Goal: Task Accomplishment & Management: Complete application form

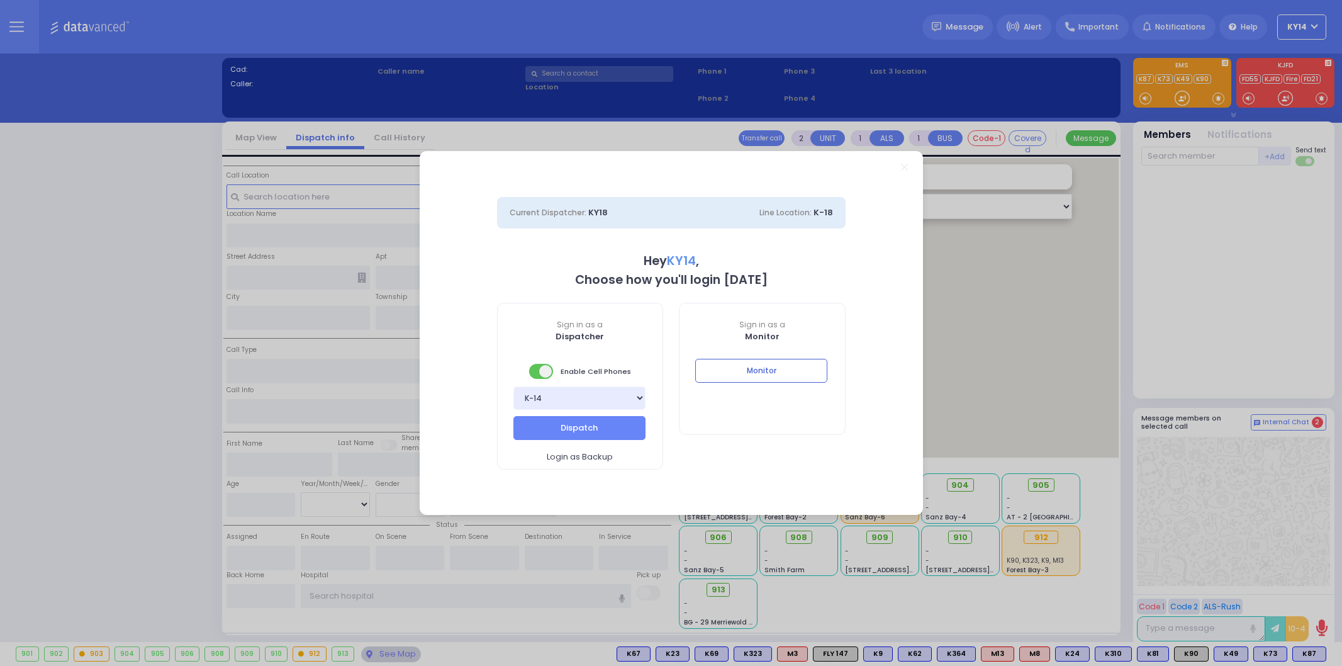
select select "2"
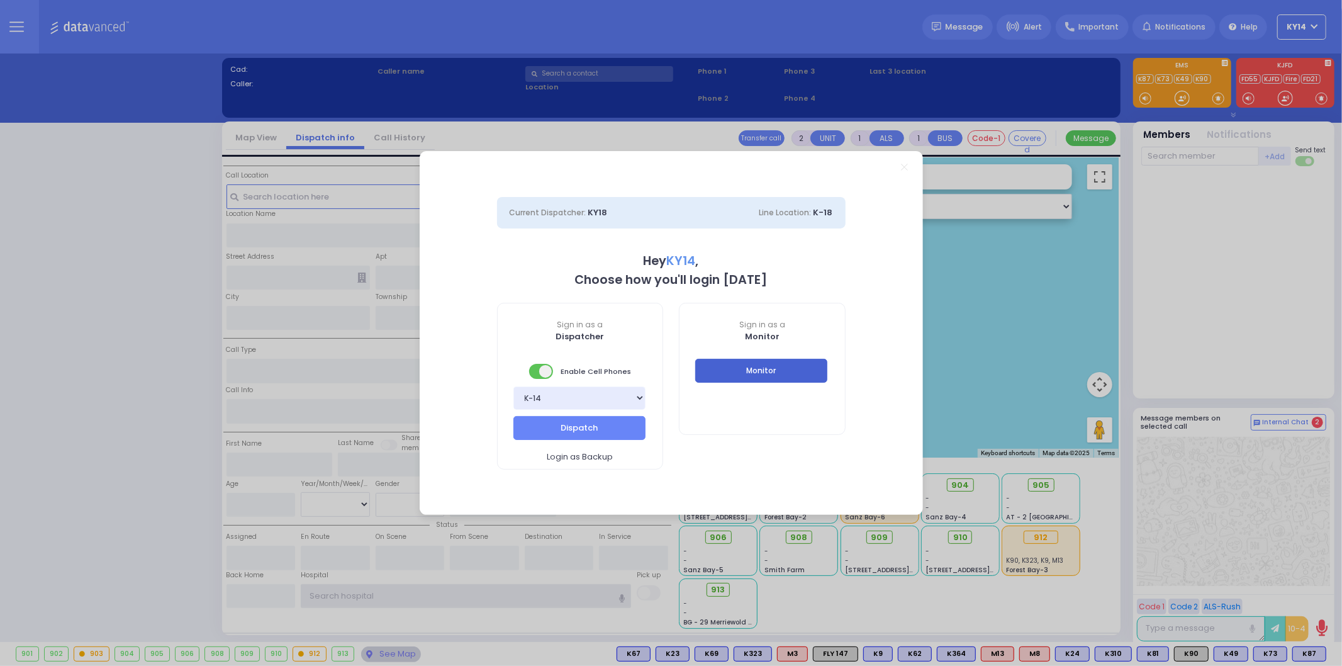
type input "ky14"
click at [753, 376] on button "Monitor" at bounding box center [761, 371] width 132 height 24
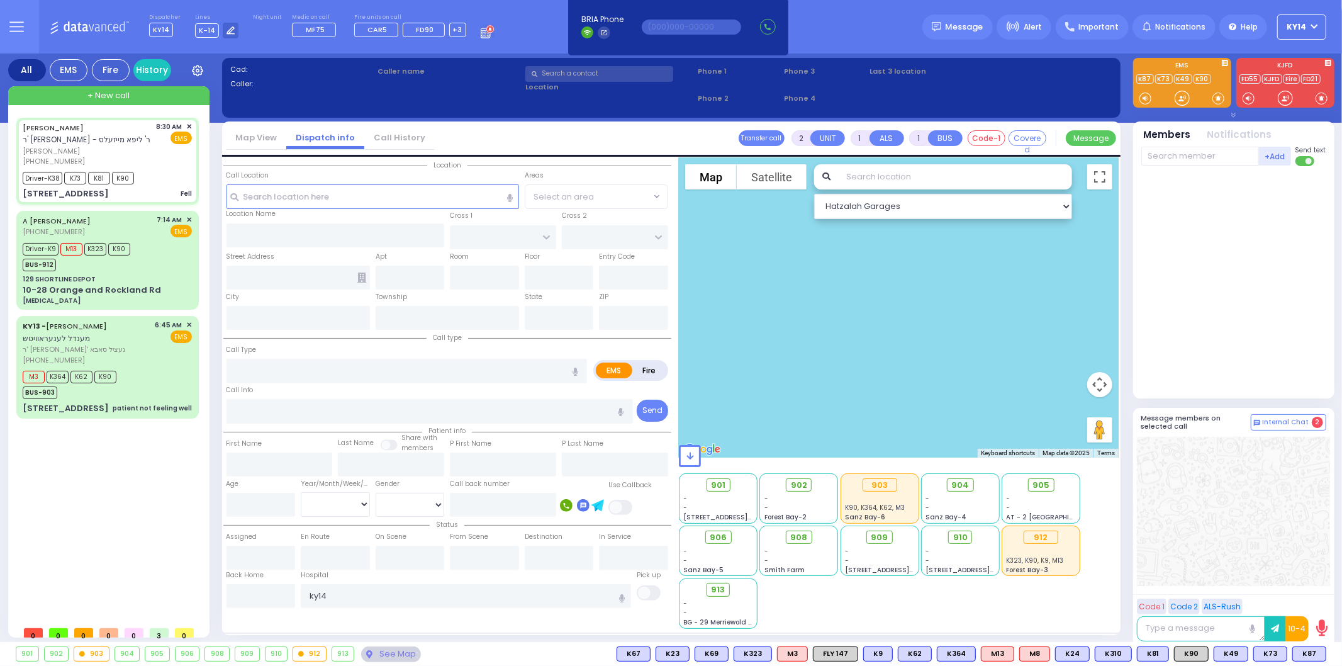
type input "6"
select select
type input "Fell"
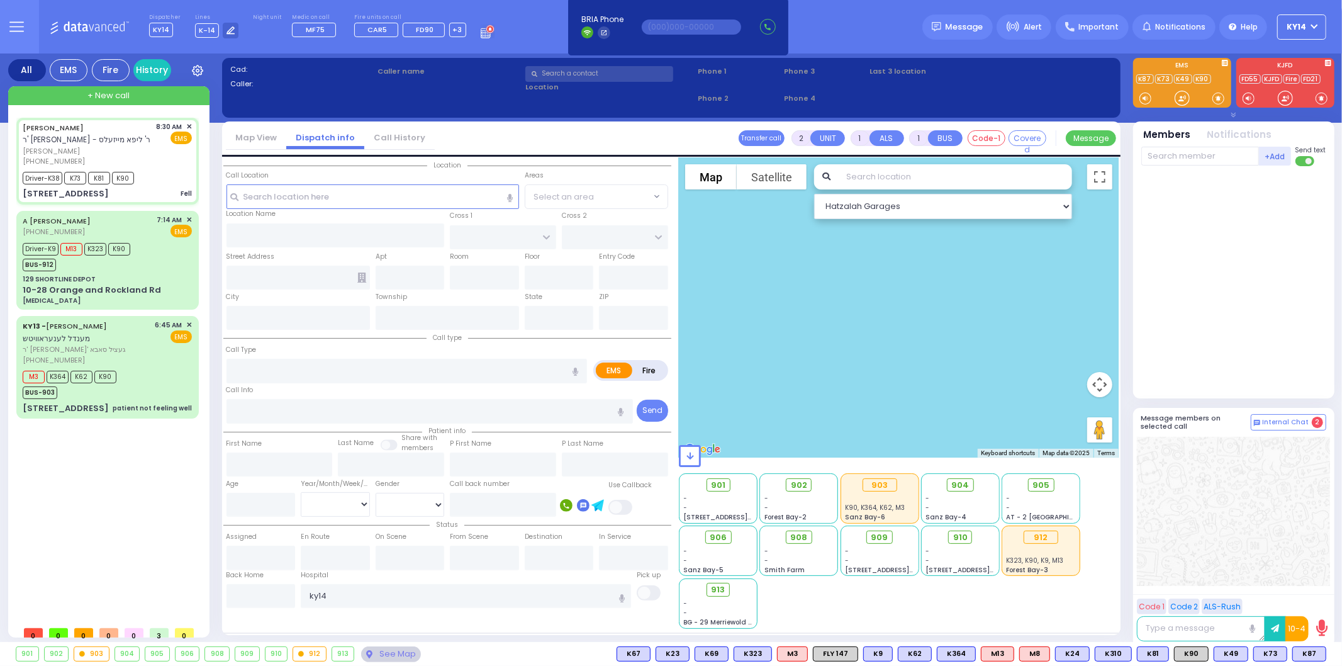
radio input "true"
type input "MOSHE"
type input "DRESDNER"
type input "[PERSON_NAME]"
type input "Dresdner"
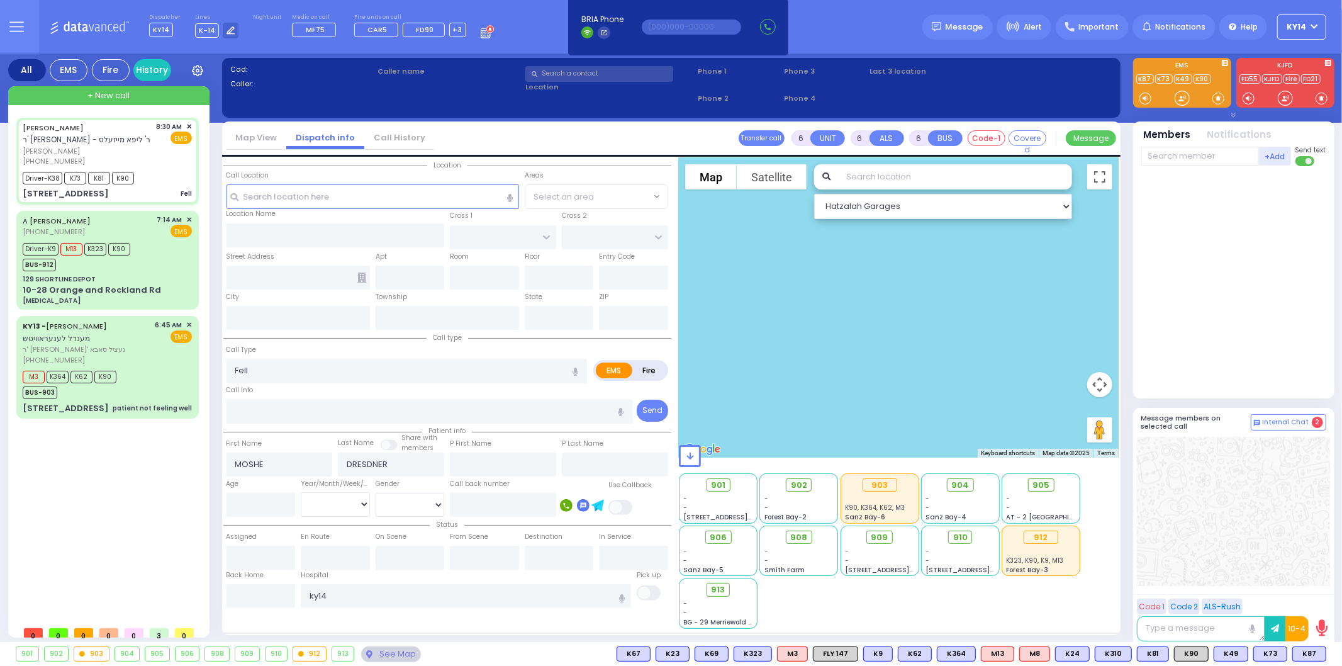
type input "4"
select select "Year"
select select "[DEMOGRAPHIC_DATA]"
type input "08:30"
type input "08:32"
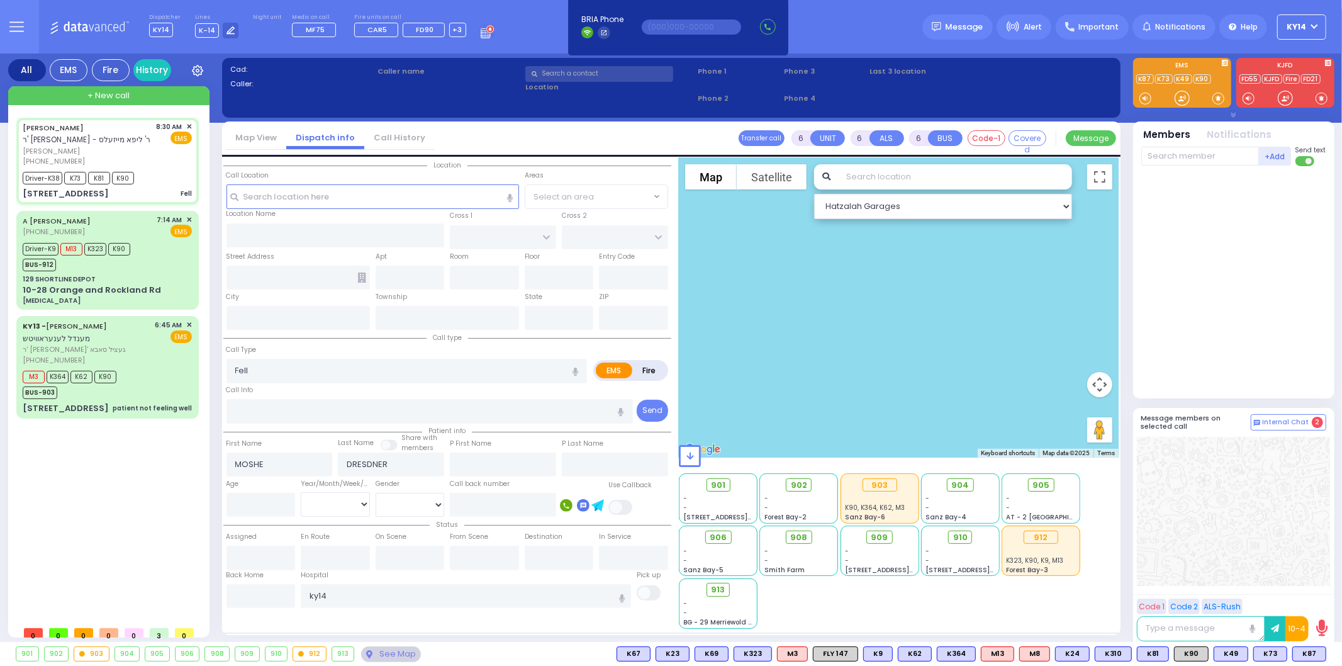
type input "08:36"
type input "09:05"
type input "09:45"
type input "09:55"
type input "[PERSON_NAME][GEOGRAPHIC_DATA]"
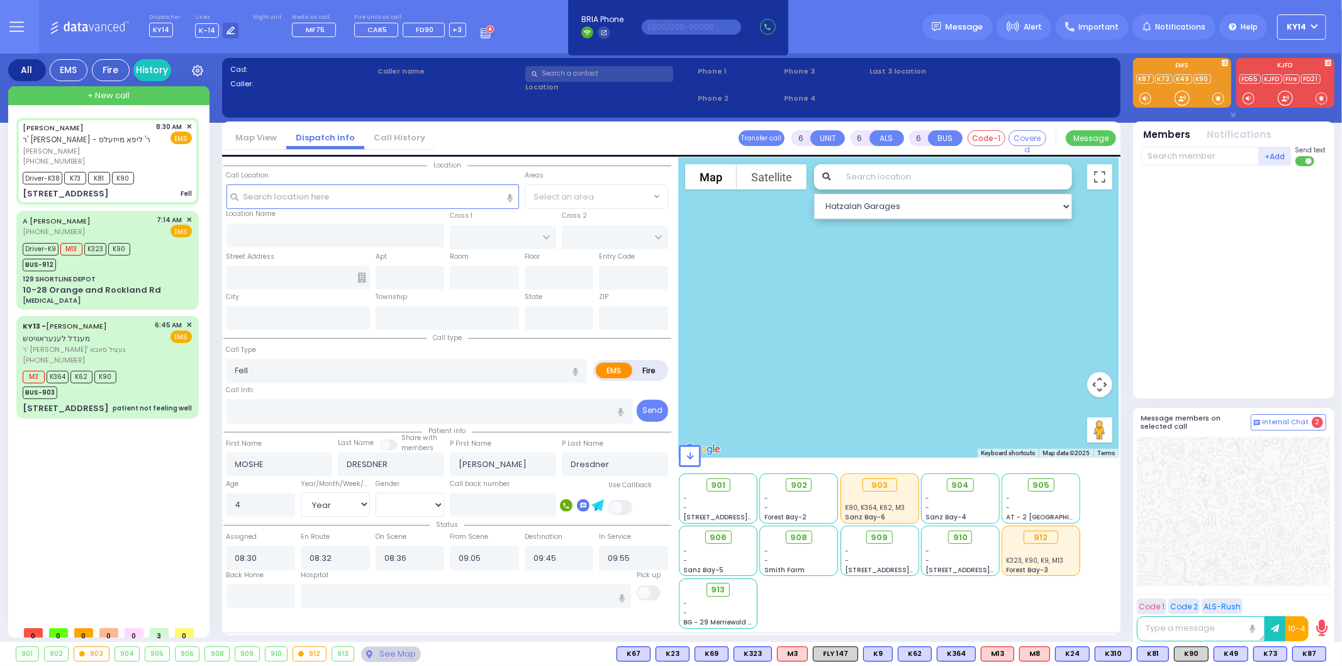
type input "CHUST RD"
type input "[STREET_ADDRESS]"
type input "403"
type input "Monroe"
type input "[US_STATE]"
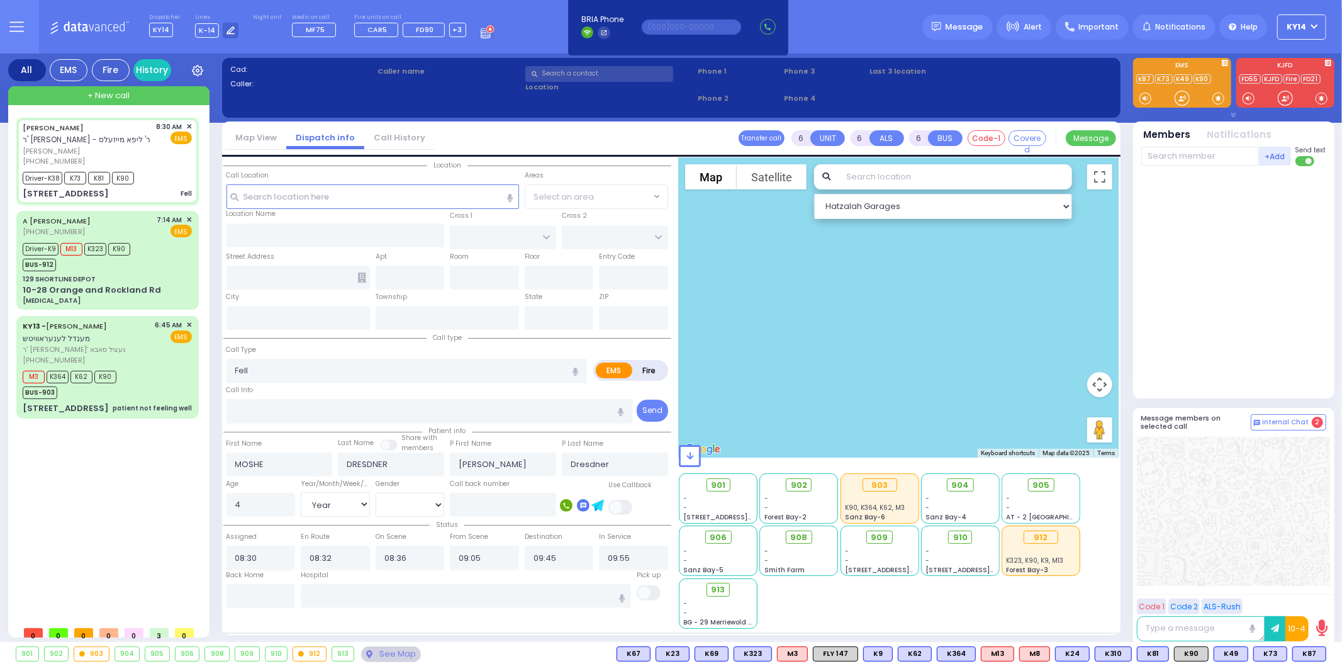
type input "10950"
select select "Hatzalah Garages"
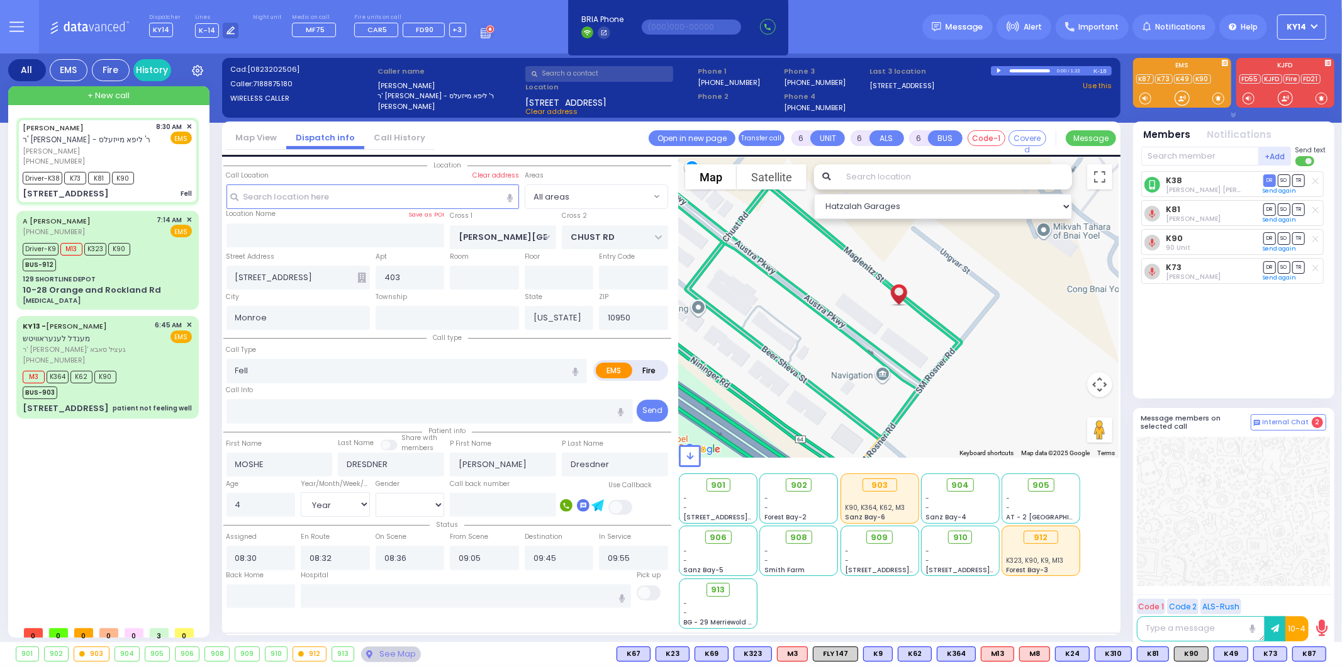
select select
radio input "true"
select select "Year"
select select "[DEMOGRAPHIC_DATA]"
select select "Hatzalah Garages"
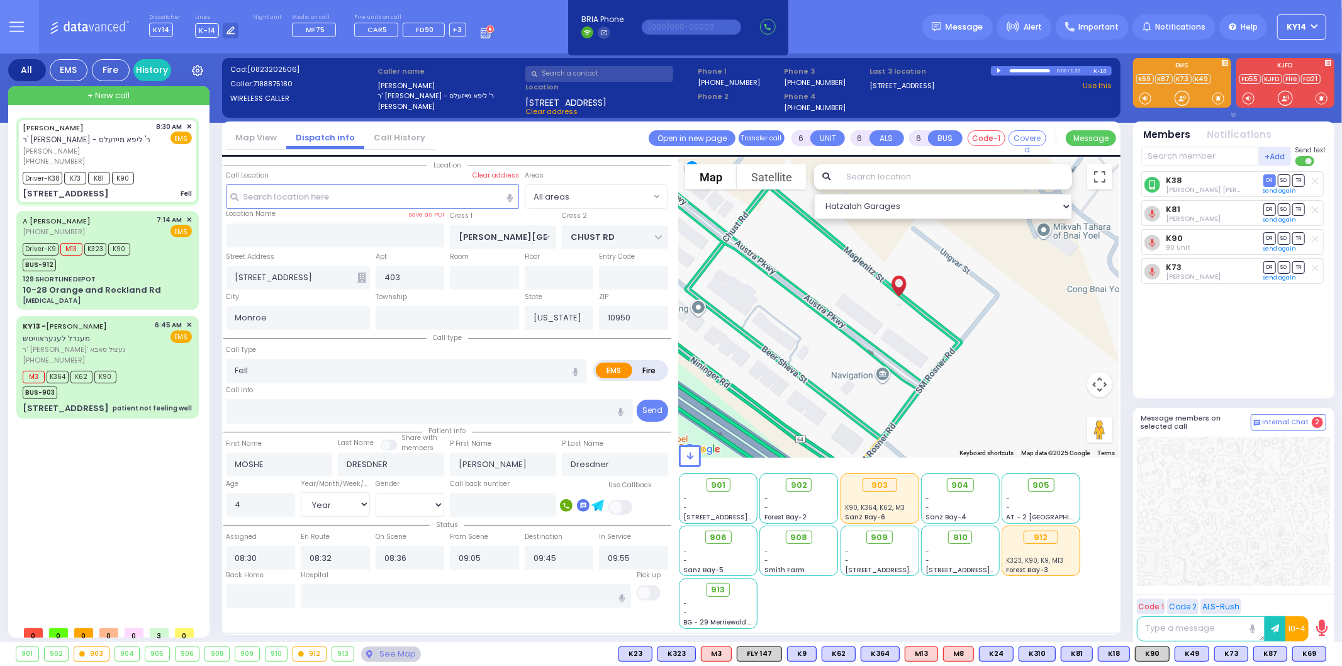
select select
radio input "true"
select select "Year"
select select "[DEMOGRAPHIC_DATA]"
type input "[GEOGRAPHIC_DATA] [STREET_ADDRESS][PERSON_NAME]"
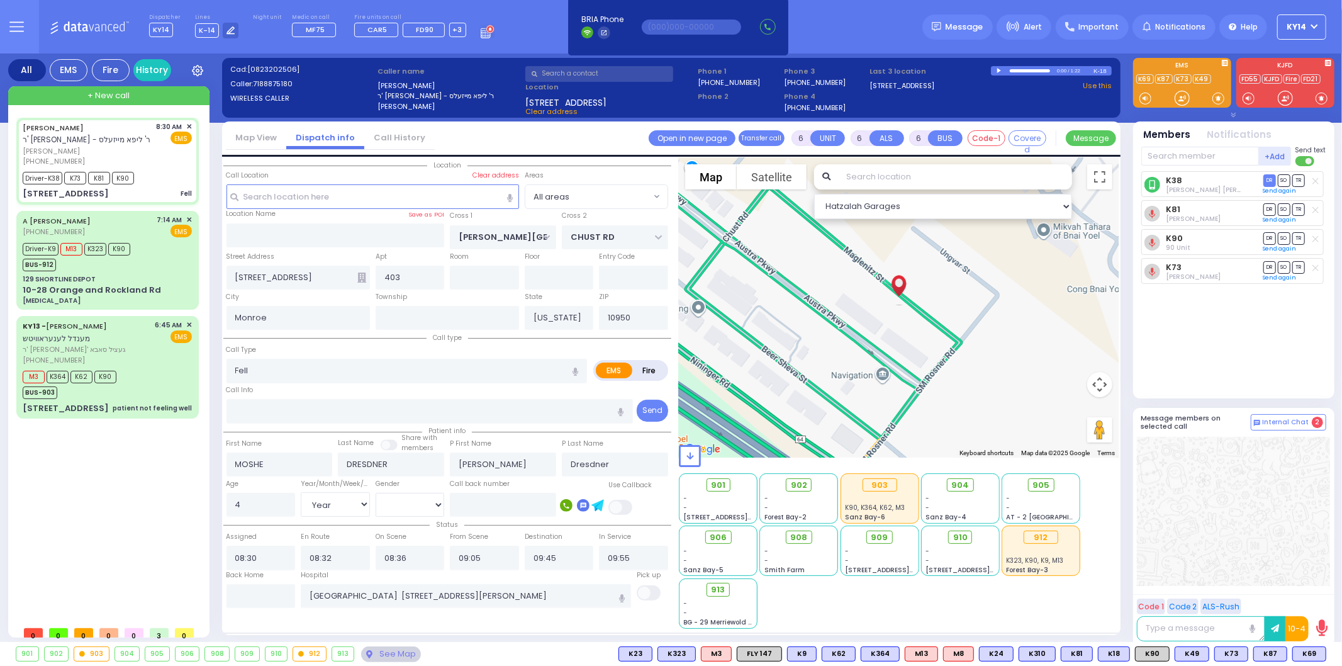
select select "Hatzalah Garages"
select select
radio input "true"
select select "Year"
select select "[DEMOGRAPHIC_DATA]"
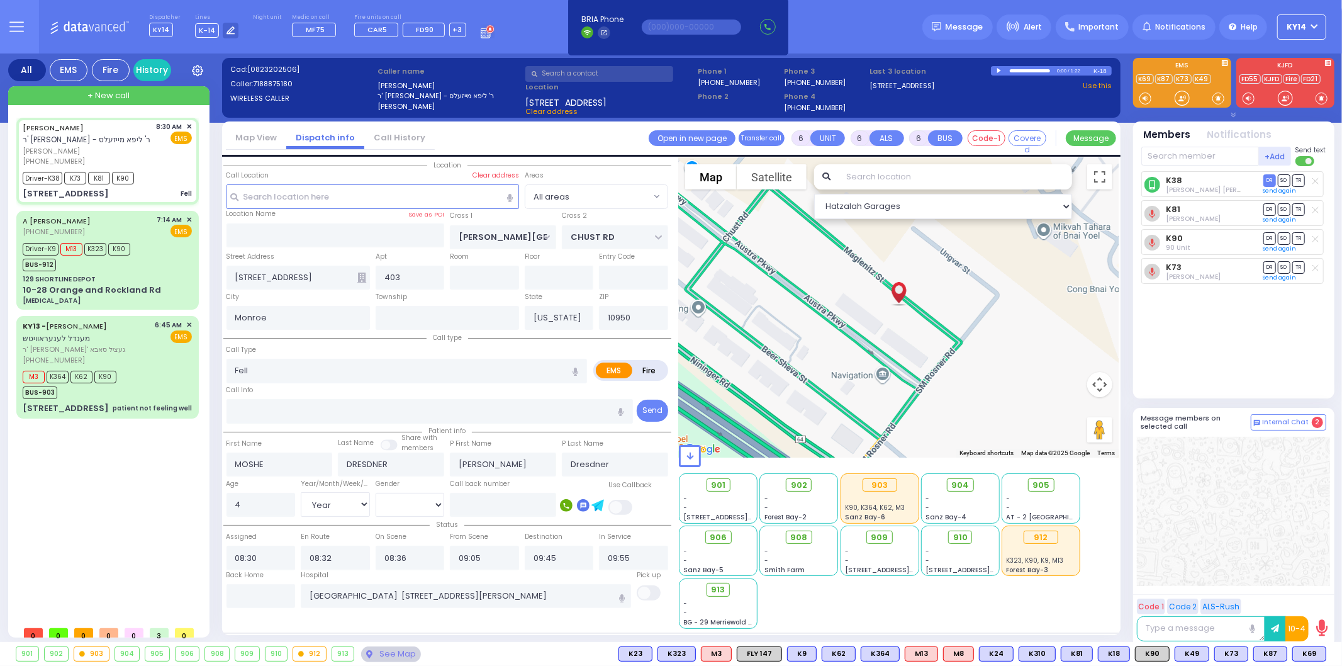
select select "Hatzalah Garages"
select select
radio input "true"
select select "Year"
select select "[DEMOGRAPHIC_DATA]"
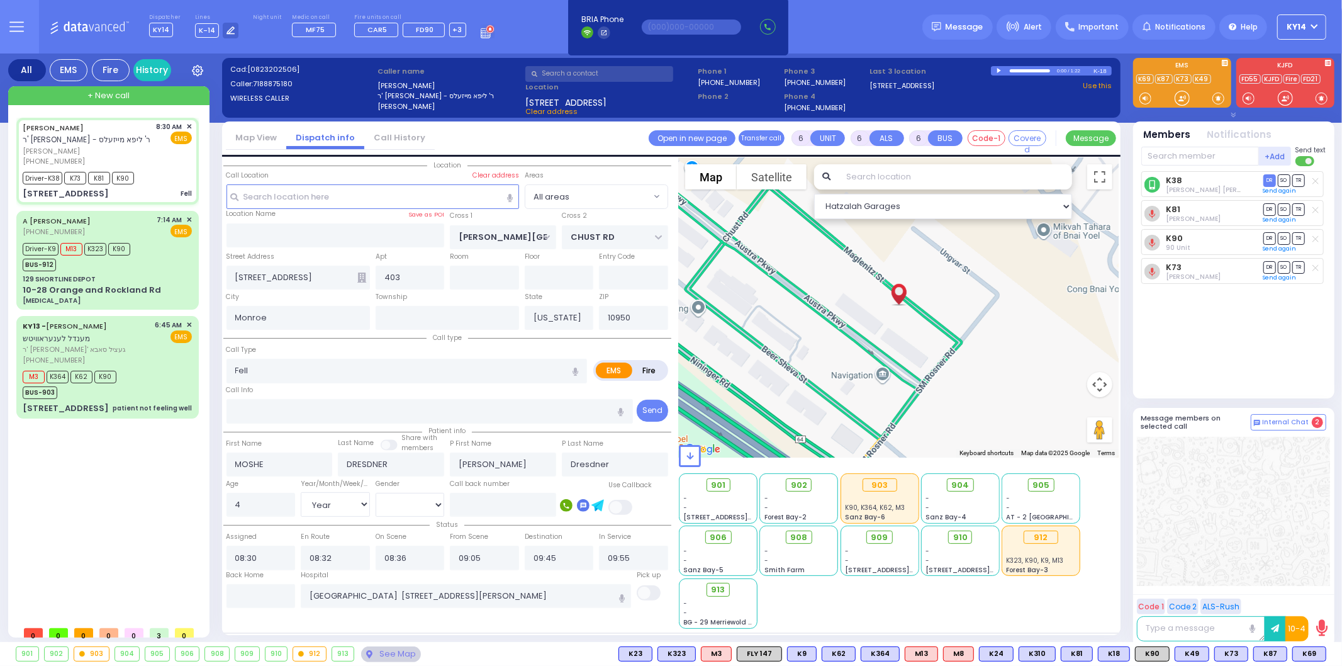
select select "Hatzalah Garages"
select select
radio input "true"
select select "Year"
select select "[DEMOGRAPHIC_DATA]"
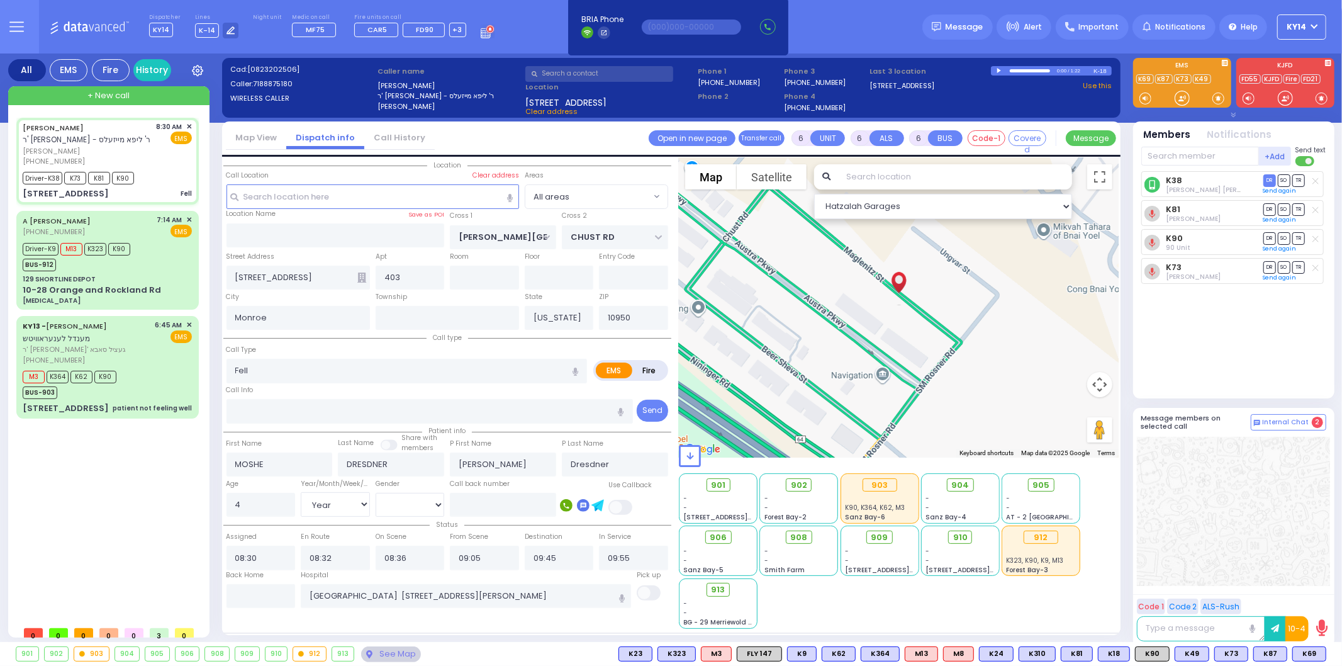
select select "Hatzalah Garages"
select select
radio input "true"
select select "Year"
select select "[DEMOGRAPHIC_DATA]"
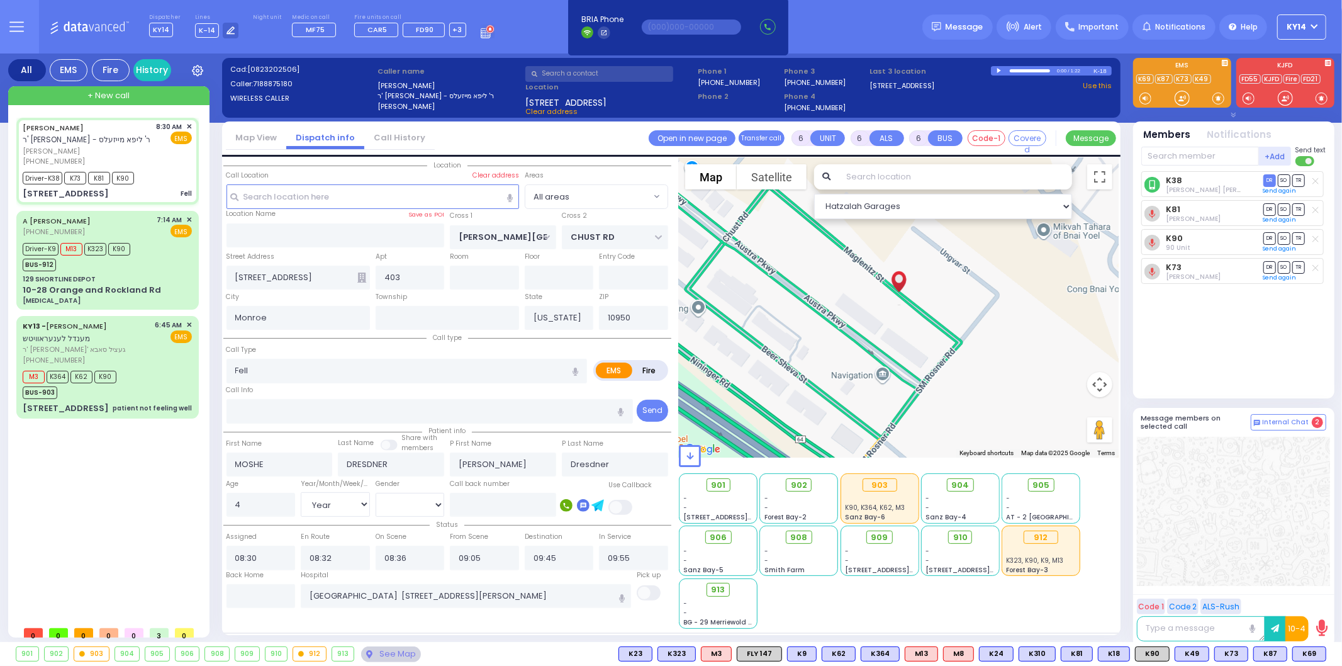
select select "Hatzalah Garages"
